Goal: Task Accomplishment & Management: Complete application form

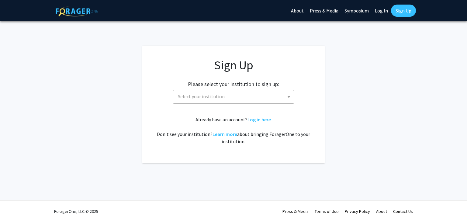
click at [271, 94] on span "Select your institution" at bounding box center [235, 96] width 119 height 12
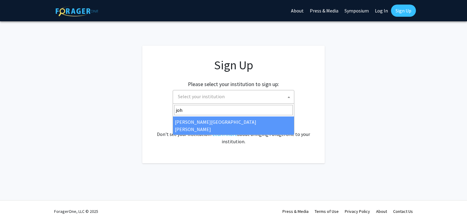
type input "joh"
select select "1"
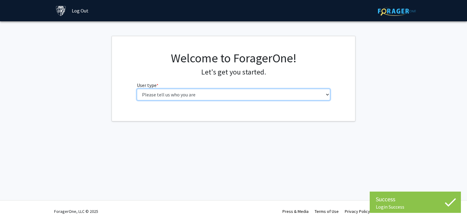
click at [302, 94] on select "Please tell us who you are Undergraduate Student Master's Student Doctoral Cand…" at bounding box center [234, 95] width 194 height 12
select select "2: masters"
click at [137, 89] on select "Please tell us who you are Undergraduate Student Master's Student Doctoral Cand…" at bounding box center [234, 95] width 194 height 12
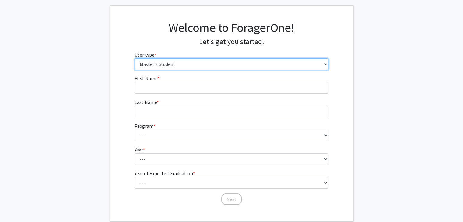
scroll to position [65, 0]
